Goal: Information Seeking & Learning: Learn about a topic

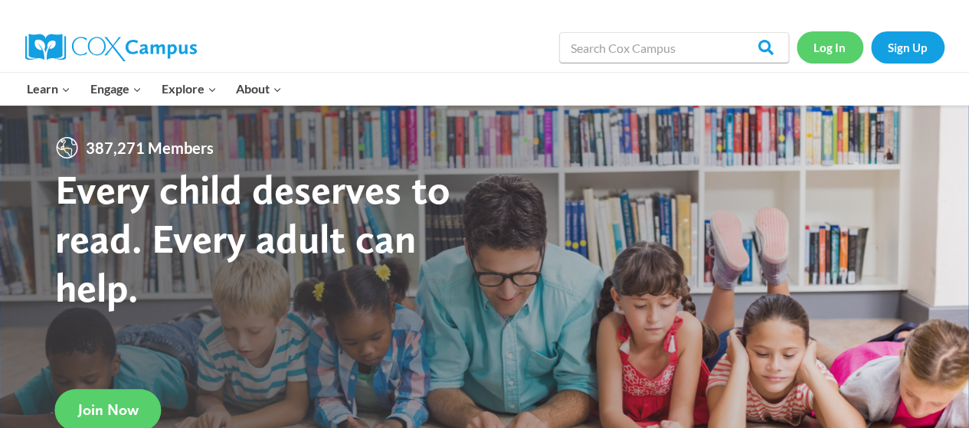
click at [809, 50] on link "Log In" at bounding box center [829, 46] width 67 height 31
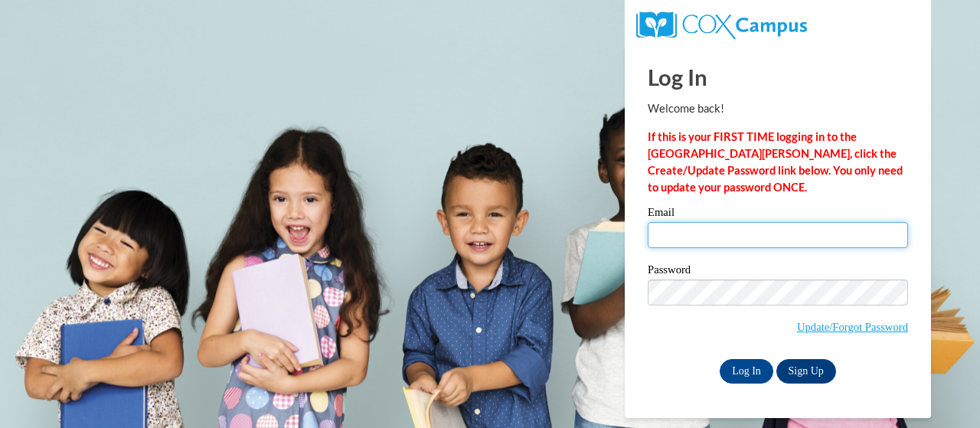
click at [718, 245] on input "Email" at bounding box center [778, 235] width 260 height 26
type input "[PERSON_NAME][EMAIL_ADDRESS][DOMAIN_NAME]"
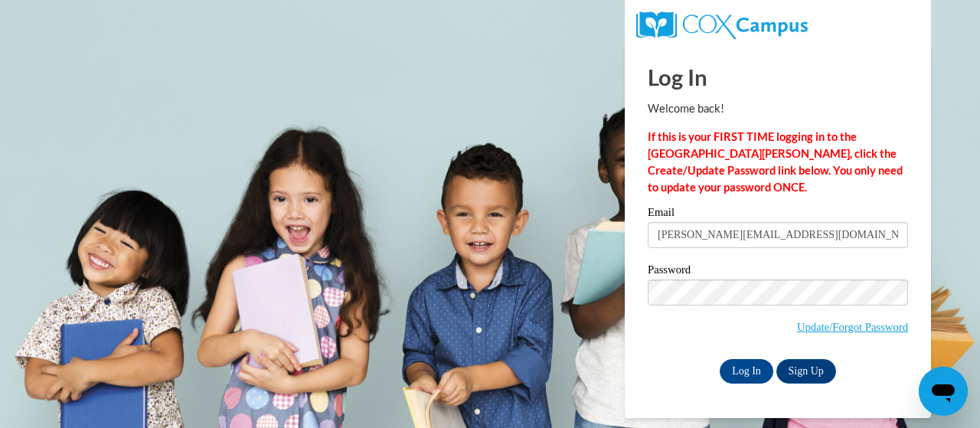
click at [648, 348] on div "Password Update/Forgot Password" at bounding box center [778, 309] width 260 height 90
click at [731, 368] on input "Log In" at bounding box center [747, 371] width 54 height 25
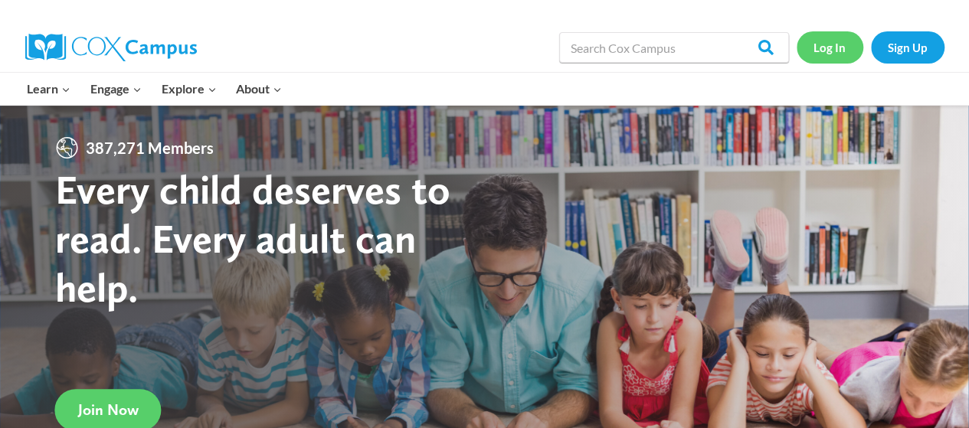
click at [838, 44] on link "Log In" at bounding box center [829, 46] width 67 height 31
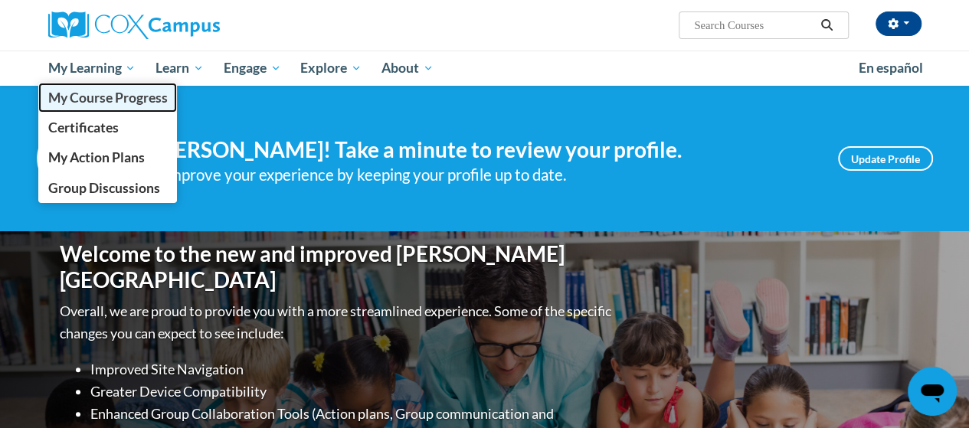
click at [109, 100] on span "My Course Progress" at bounding box center [106, 98] width 119 height 16
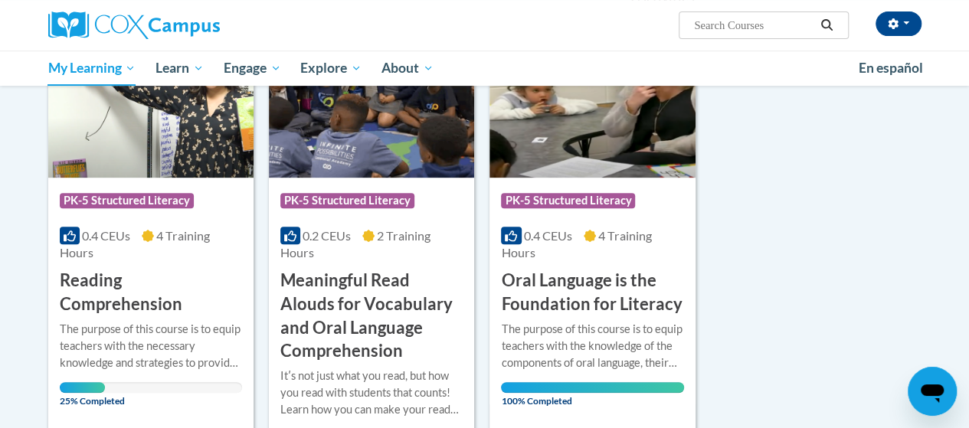
scroll to position [256, 0]
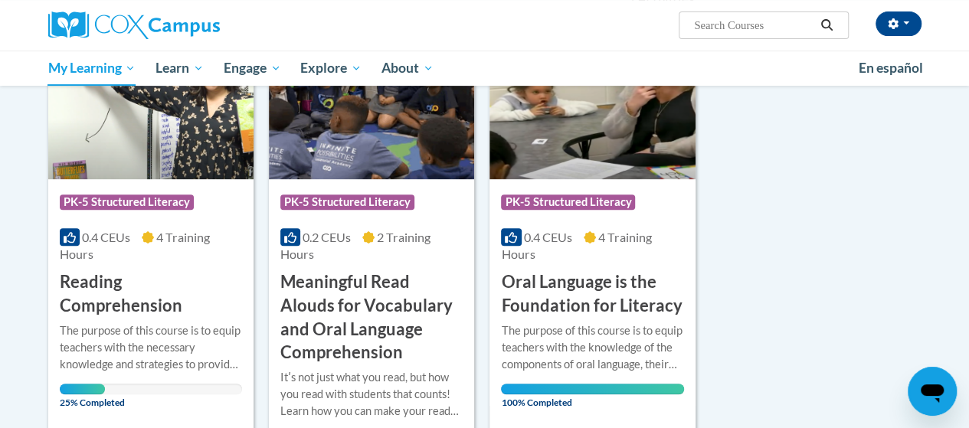
click at [333, 302] on h3 "Meaningful Read Alouds for Vocabulary and Oral Language Comprehension" at bounding box center [371, 317] width 182 height 94
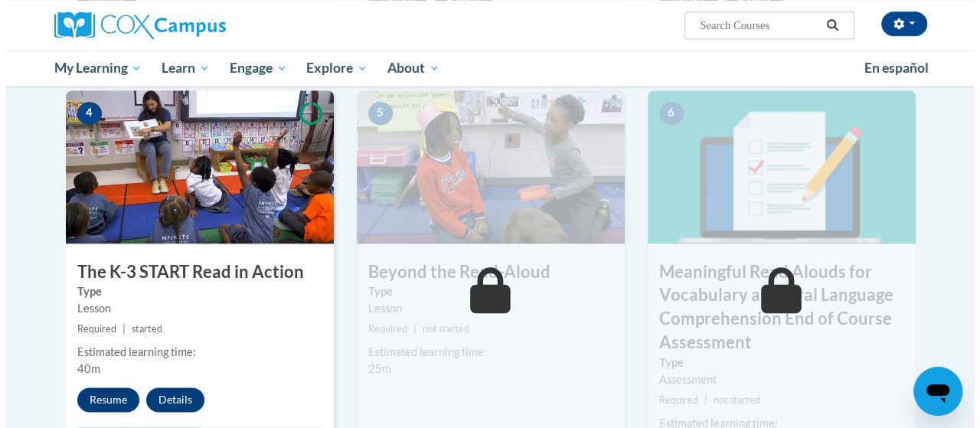
scroll to position [778, 0]
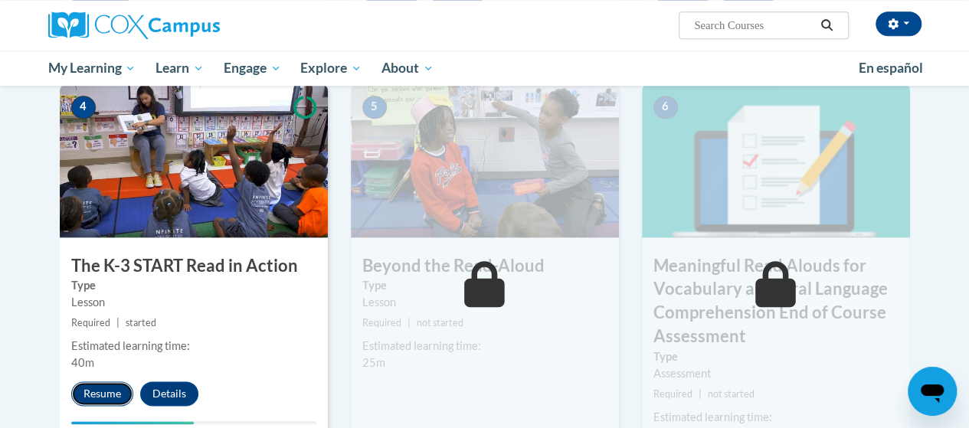
click at [88, 392] on button "Resume" at bounding box center [102, 393] width 62 height 25
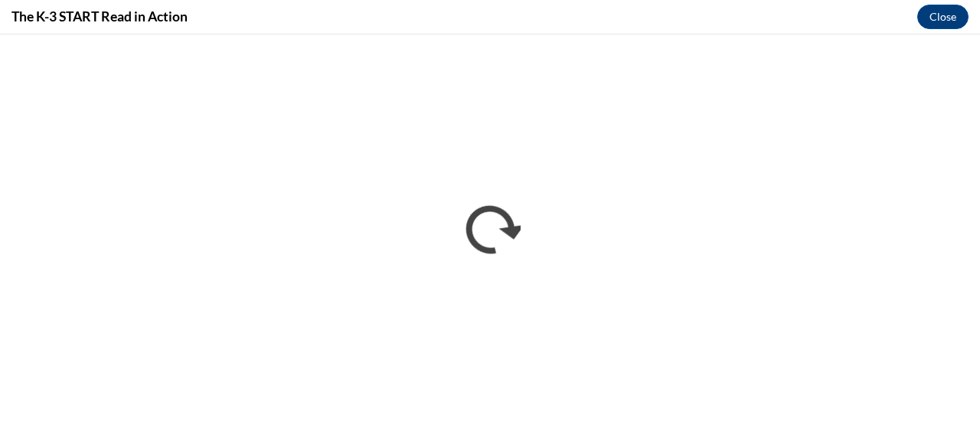
scroll to position [0, 0]
